Goal: Task Accomplishment & Management: Manage account settings

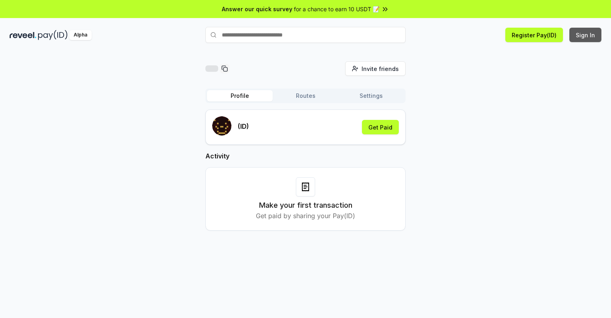
click at [586, 35] on button "Sign In" at bounding box center [585, 35] width 32 height 14
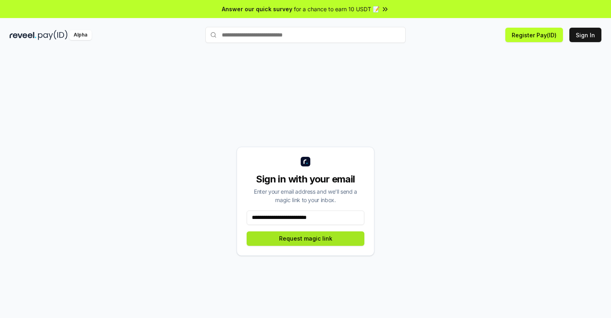
type input "**********"
click at [306, 238] on button "Request magic link" at bounding box center [306, 238] width 118 height 14
